Goal: Register for event/course

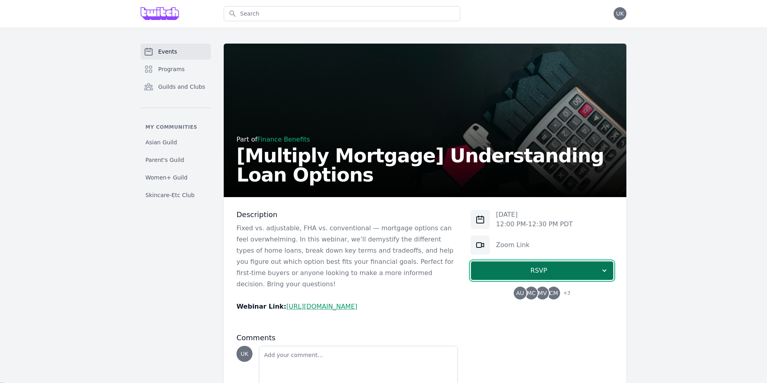
click at [540, 267] on span "RSVP" at bounding box center [538, 271] width 123 height 10
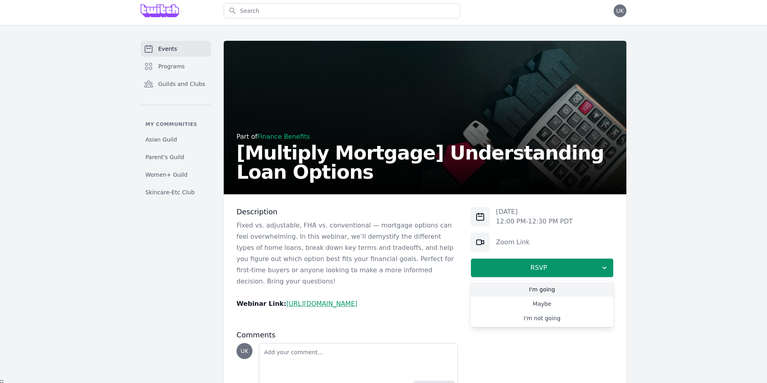
click at [536, 287] on link "I'm going" at bounding box center [542, 289] width 143 height 14
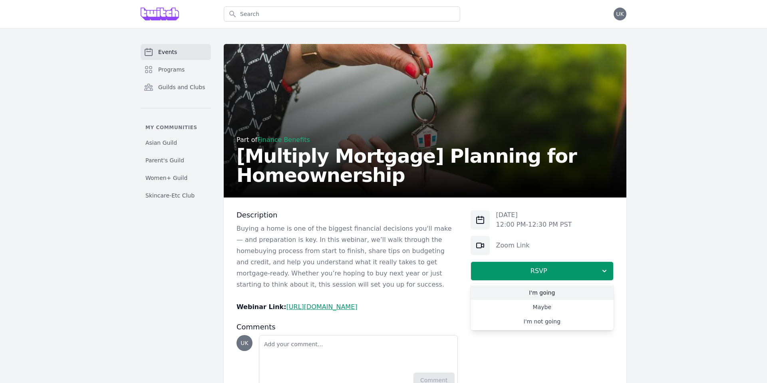
click at [550, 294] on link "I'm going" at bounding box center [542, 292] width 143 height 14
